Goal: Task Accomplishment & Management: Manage account settings

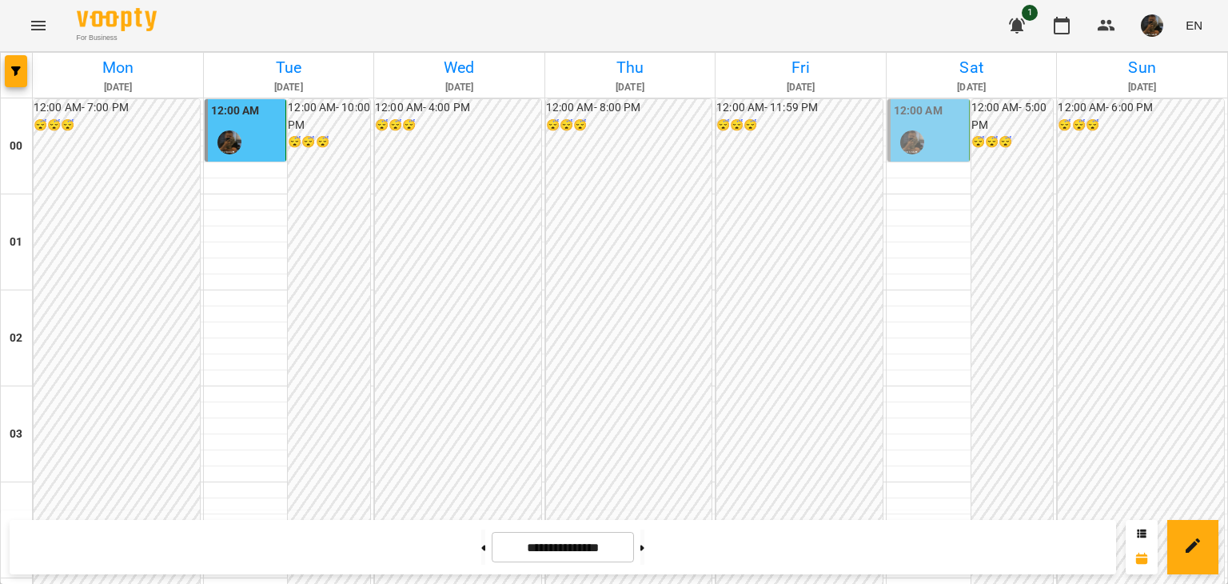
scroll to position [1890, 0]
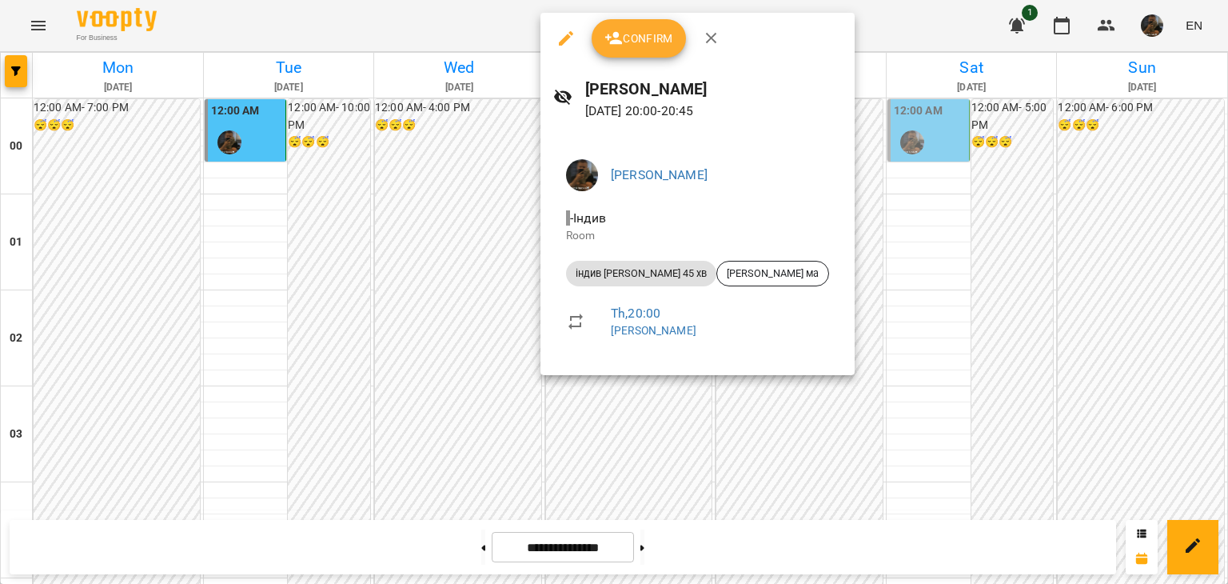
click at [468, 267] on div at bounding box center [614, 292] width 1228 height 584
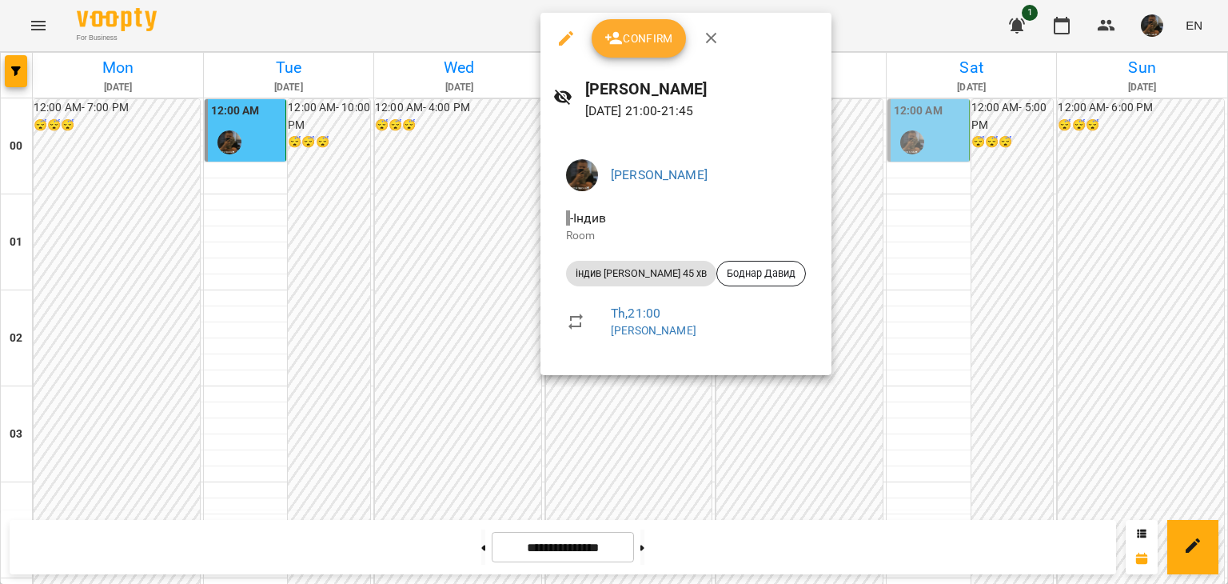
click at [401, 234] on div at bounding box center [614, 292] width 1228 height 584
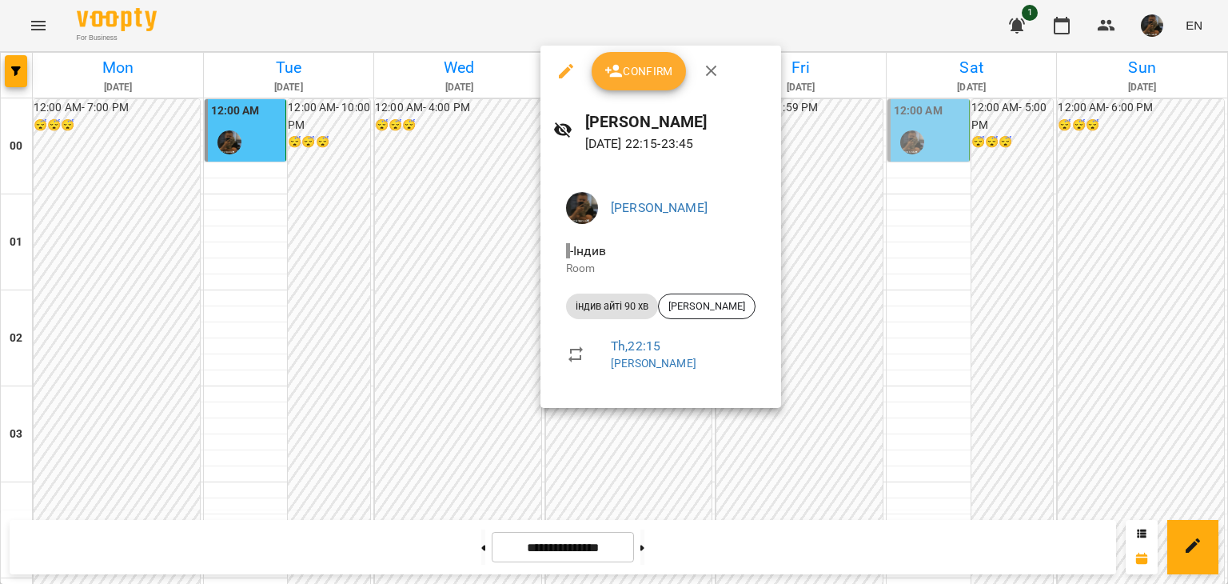
click at [568, 65] on icon "button" at bounding box center [566, 71] width 19 height 19
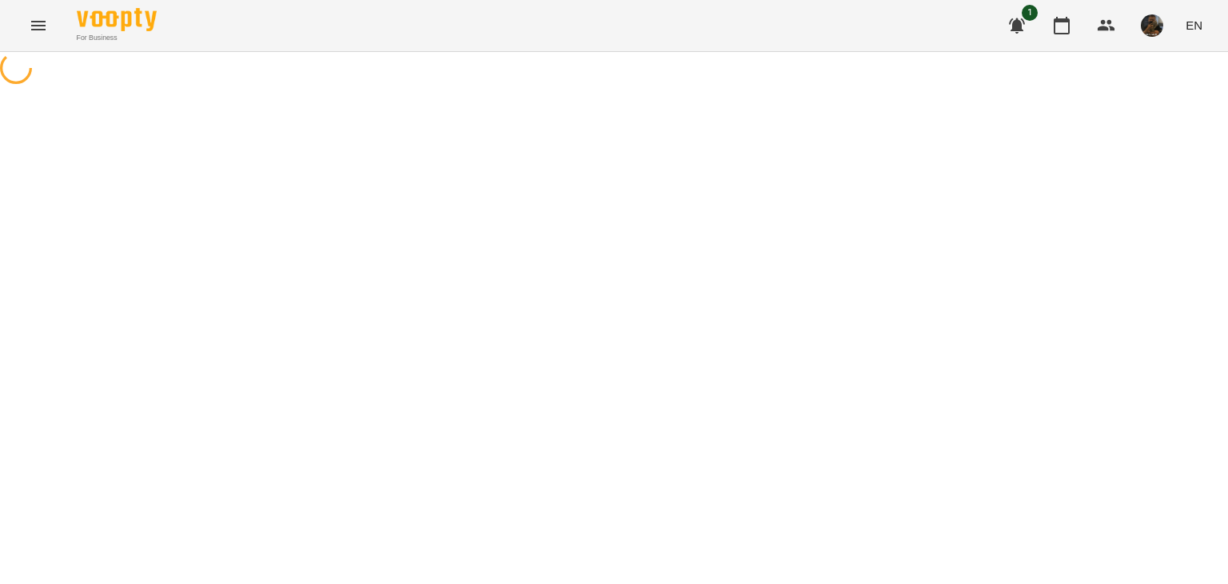
select select "**********"
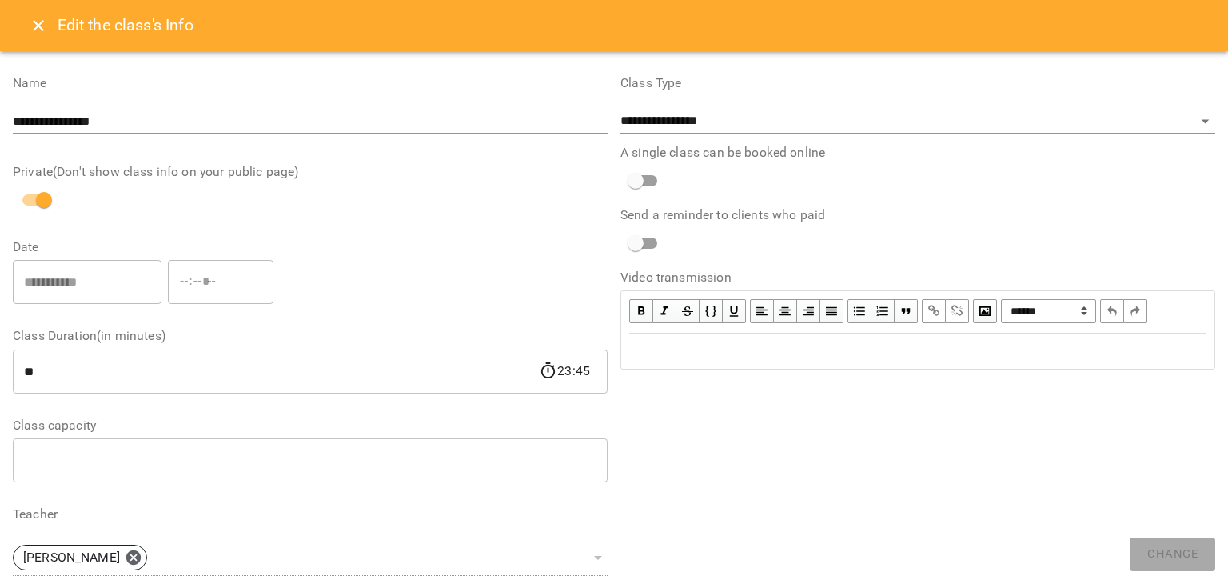
click at [30, 33] on icon "Close" at bounding box center [38, 25] width 19 height 19
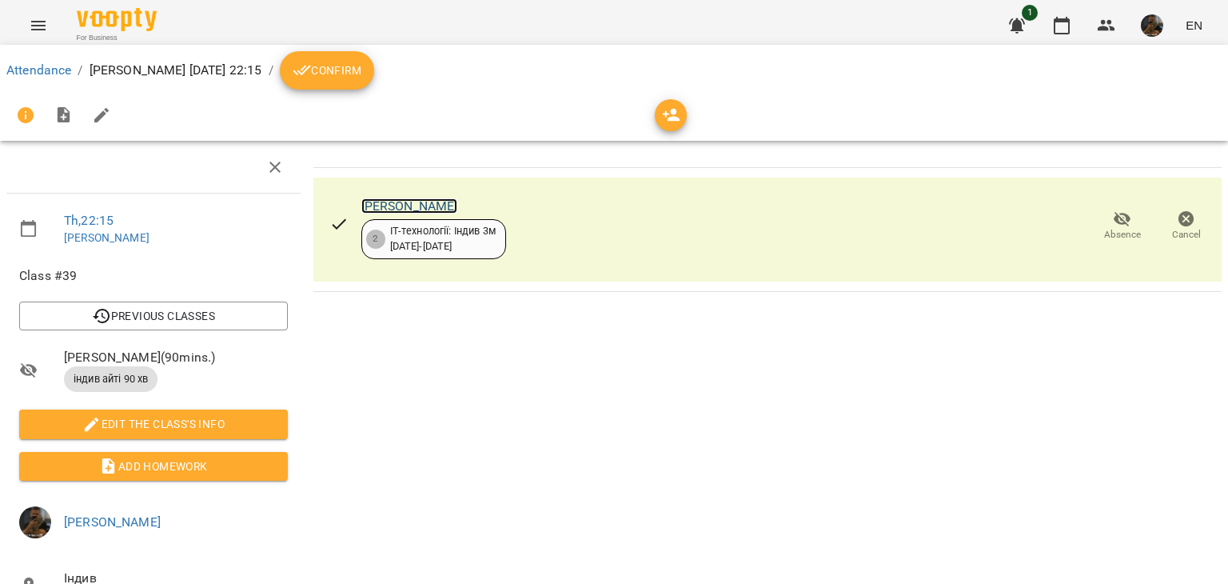
click at [373, 204] on link "[PERSON_NAME]" at bounding box center [409, 205] width 97 height 15
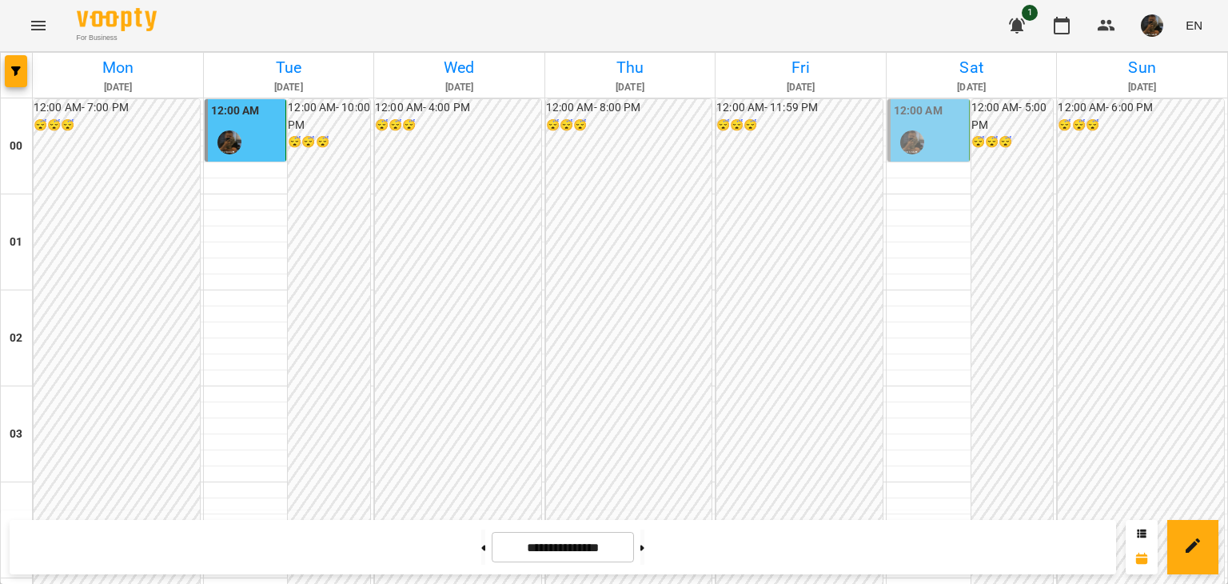
scroll to position [1650, 0]
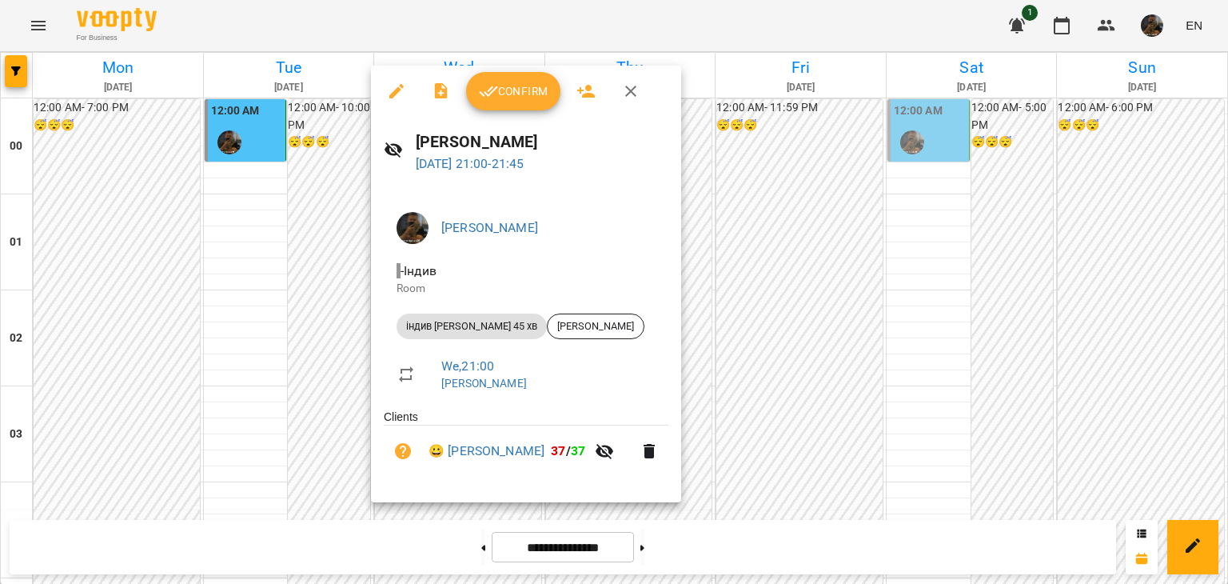
click at [527, 93] on span "Confirm" at bounding box center [513, 91] width 69 height 19
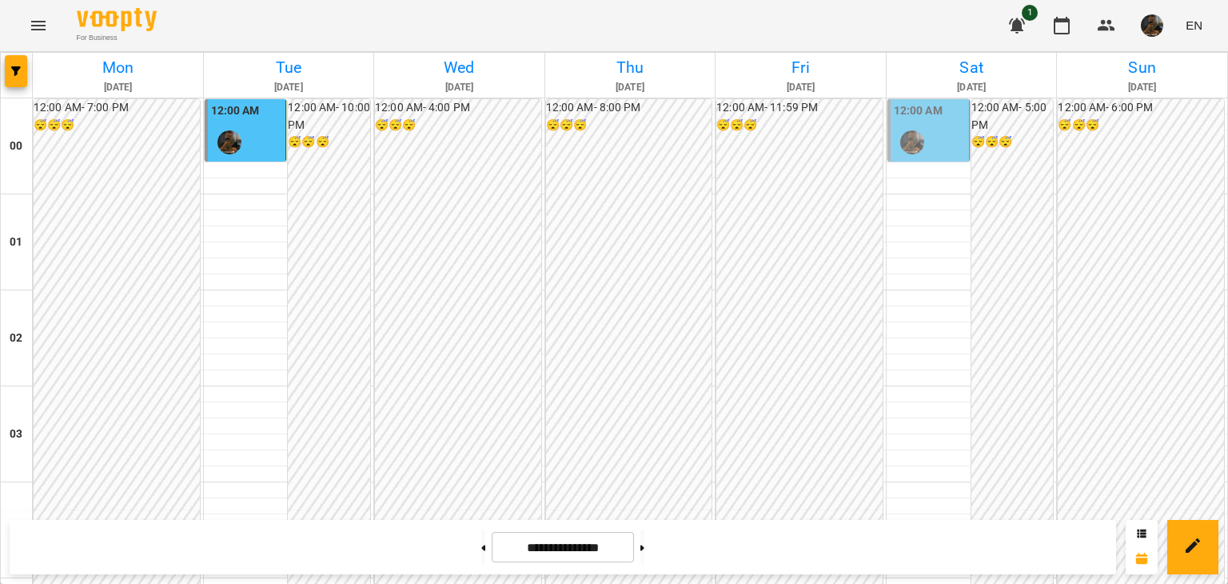
scroll to position [1730, 0]
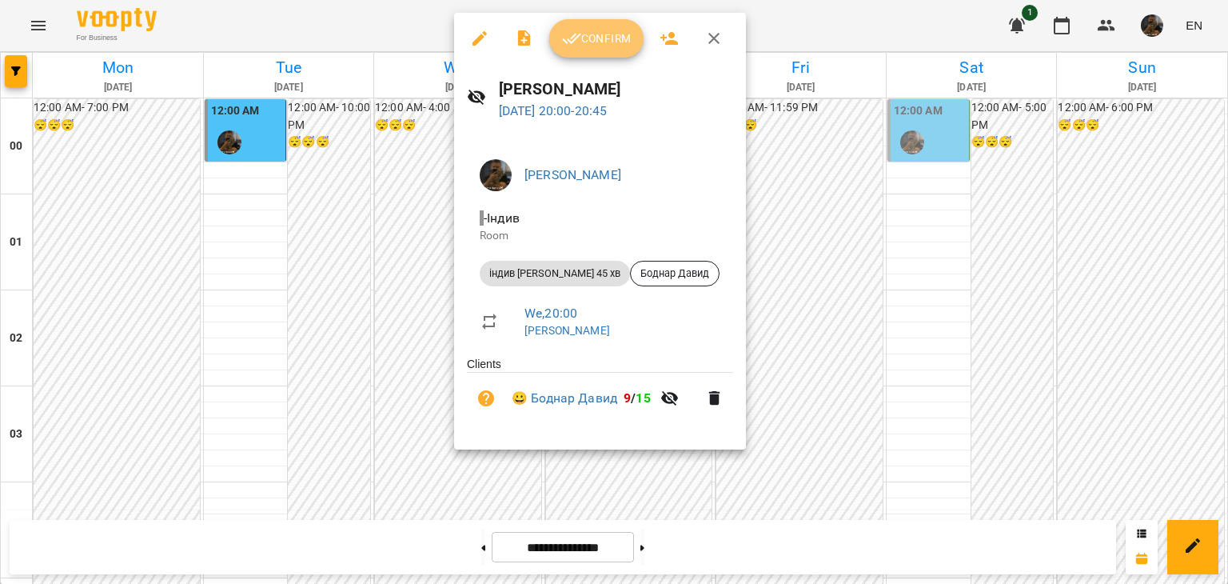
click at [589, 33] on span "Confirm" at bounding box center [596, 38] width 69 height 19
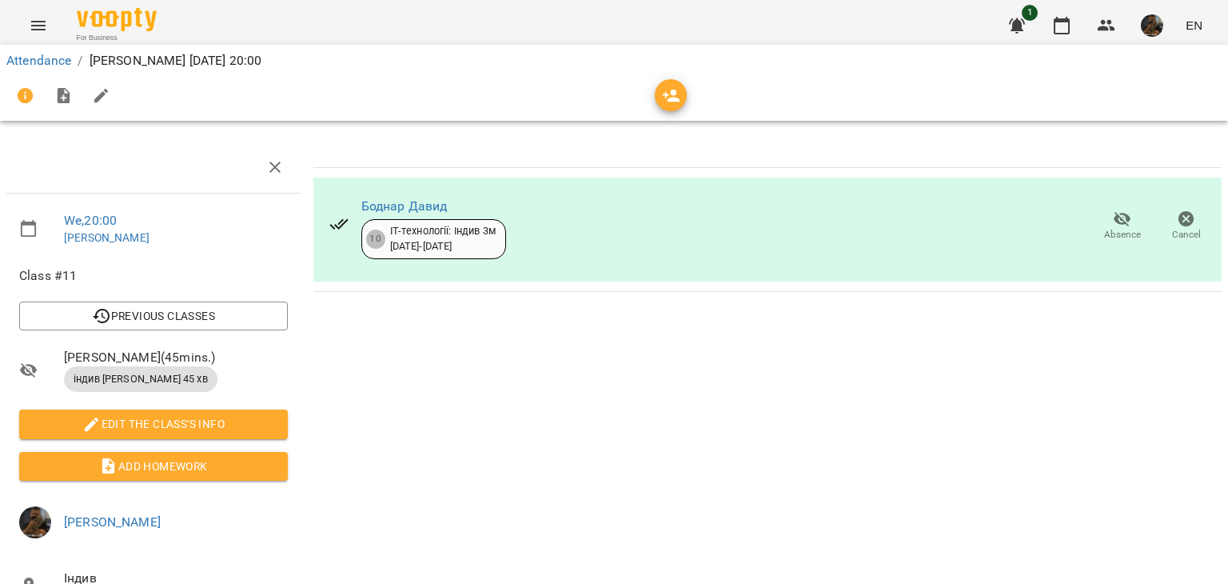
click at [1104, 230] on span "Absence" at bounding box center [1122, 235] width 37 height 14
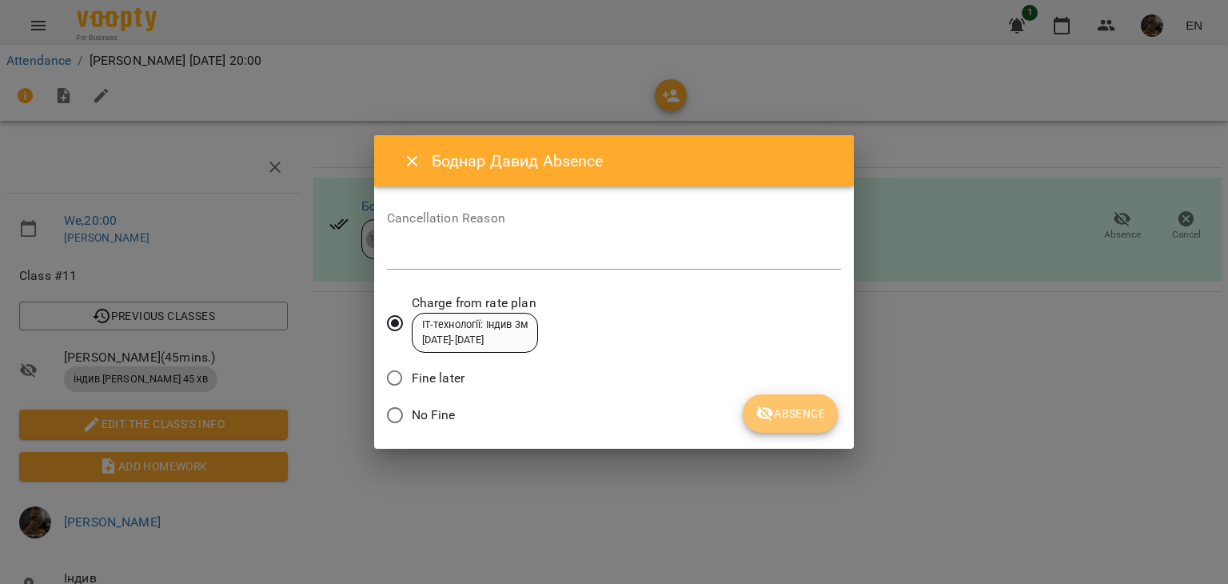
click at [754, 401] on button "Absence" at bounding box center [790, 413] width 95 height 38
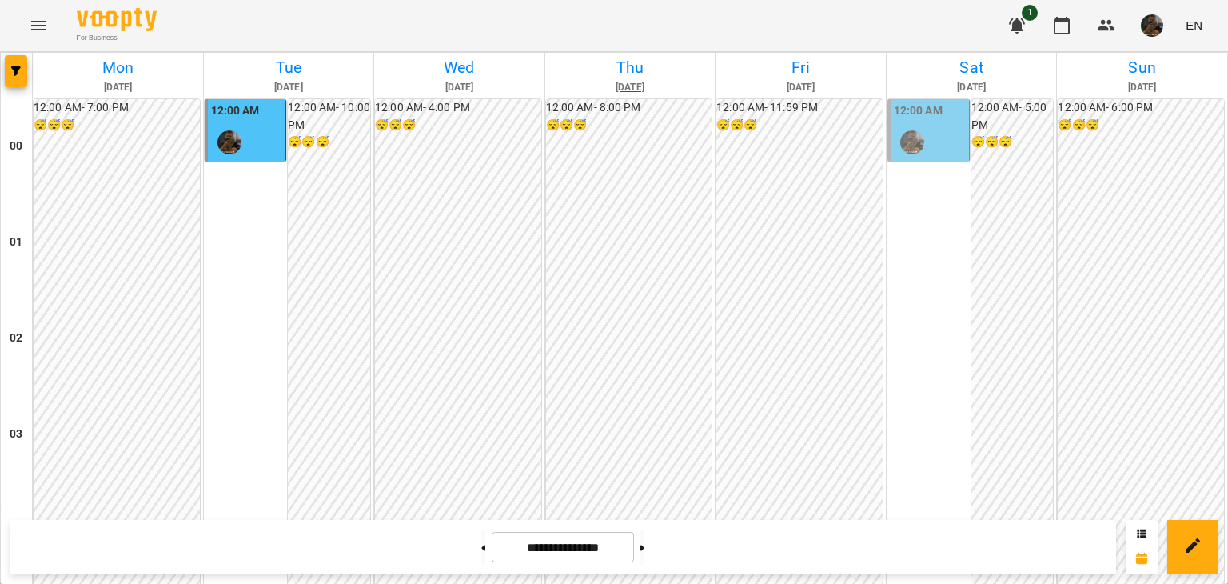
scroll to position [1839, 0]
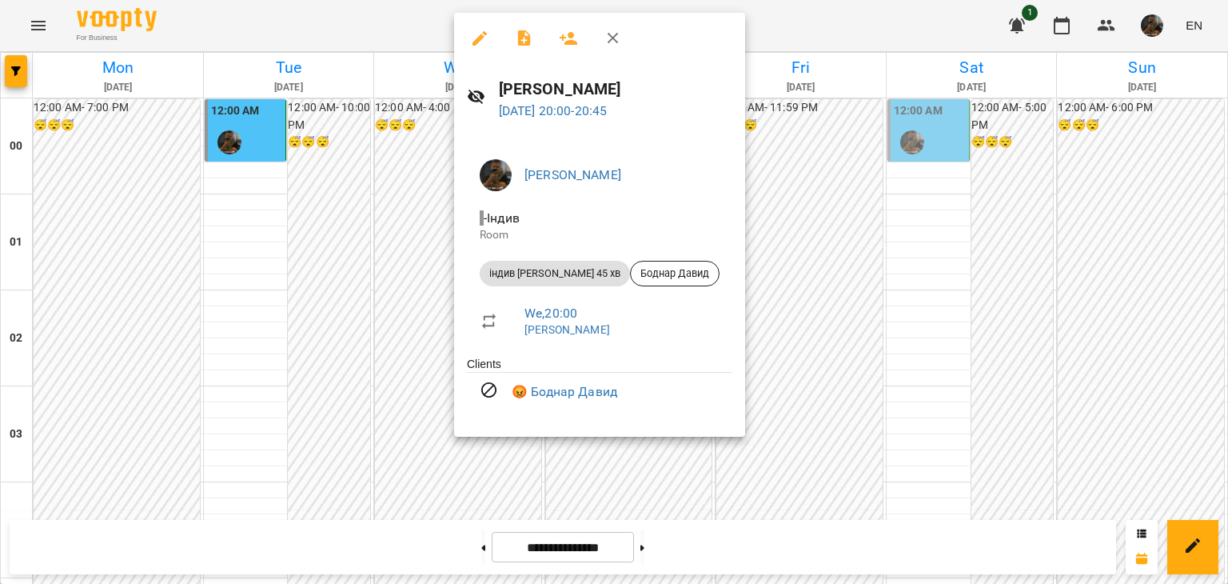
click at [354, 245] on div at bounding box center [614, 292] width 1228 height 584
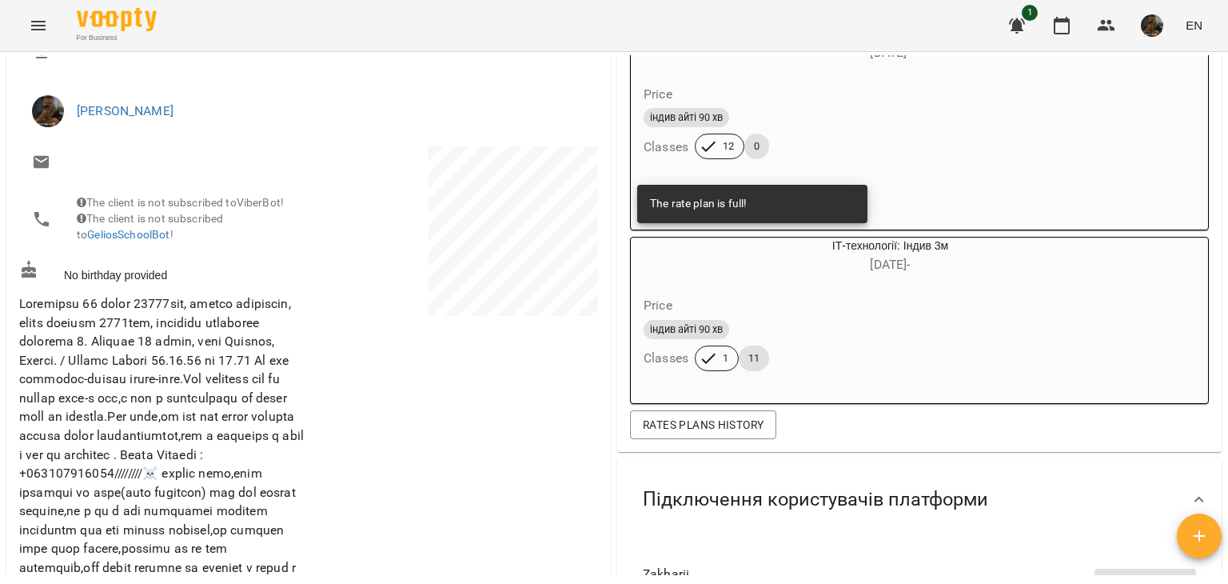
scroll to position [240, 0]
